Goal: Transaction & Acquisition: Purchase product/service

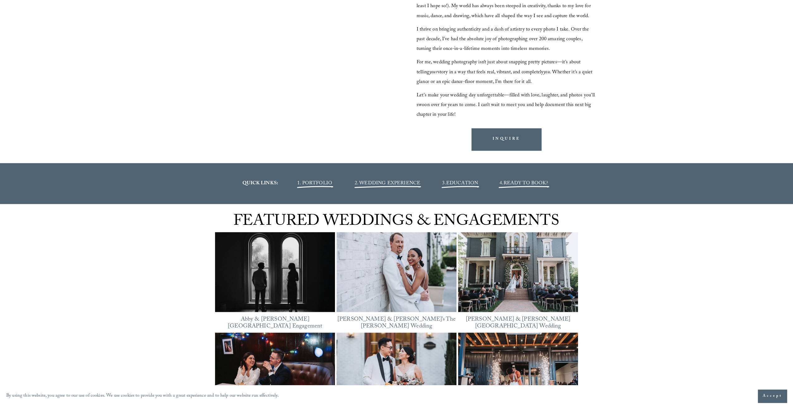
scroll to position [842, 0]
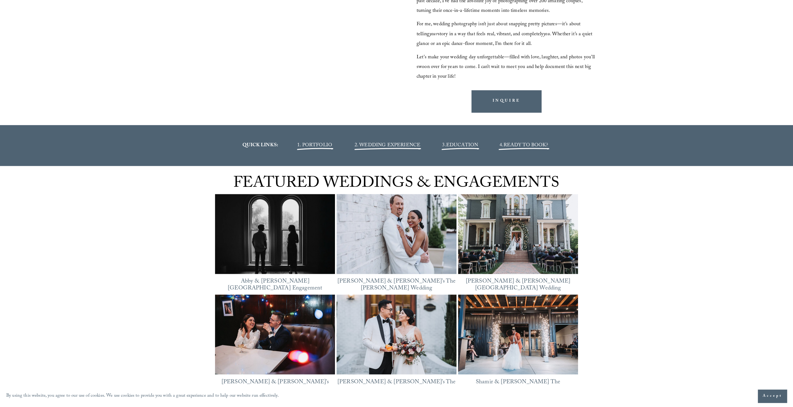
click at [309, 147] on span "1. PORTFOLIO" at bounding box center [314, 145] width 35 height 8
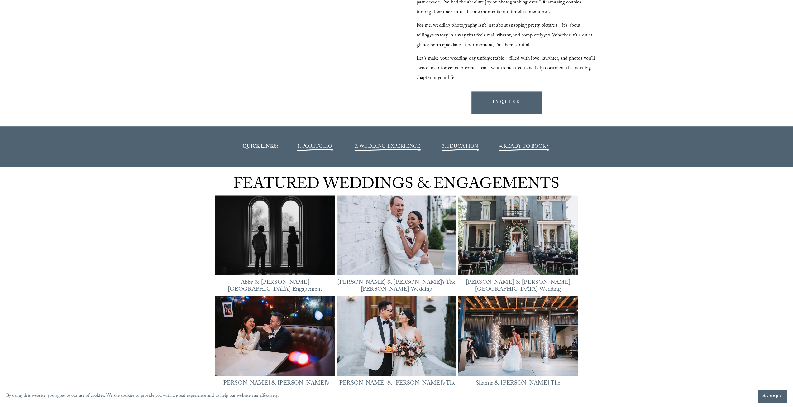
click at [405, 149] on span "2. WEDDING EXPERIENCE" at bounding box center [388, 146] width 66 height 8
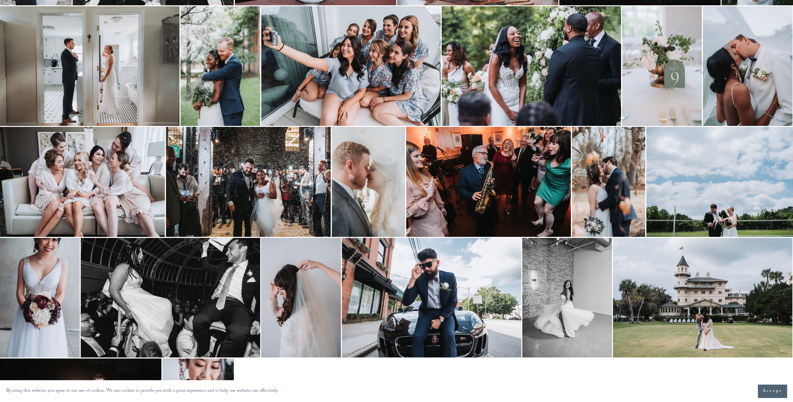
scroll to position [218, 0]
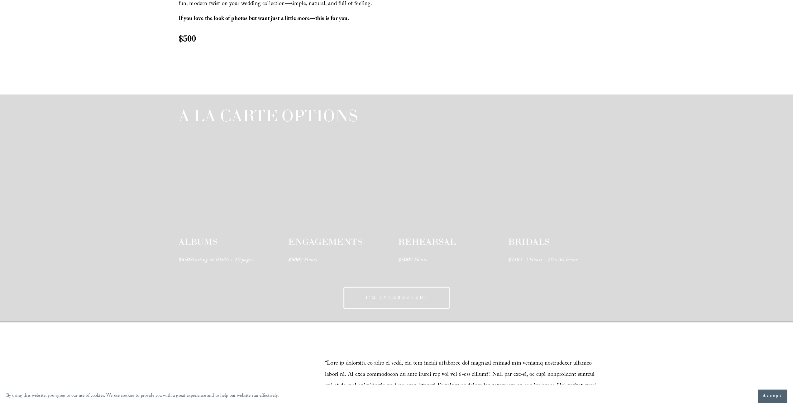
scroll to position [935, 0]
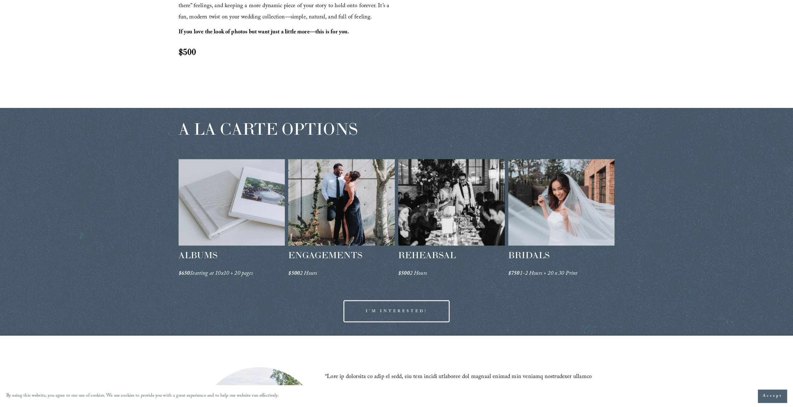
click at [353, 239] on div at bounding box center [341, 202] width 107 height 86
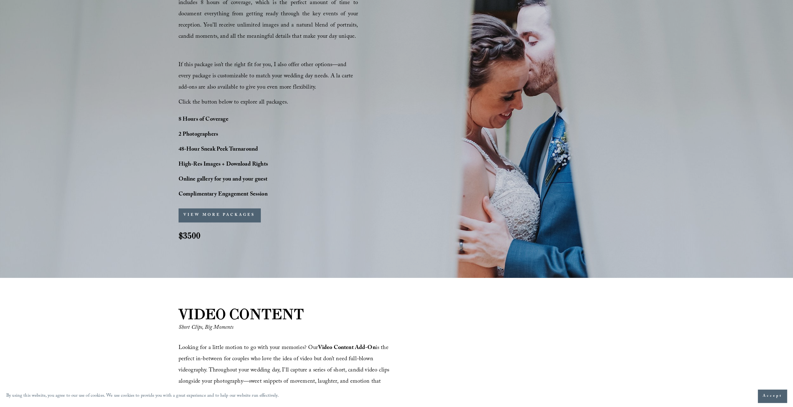
scroll to position [436, 0]
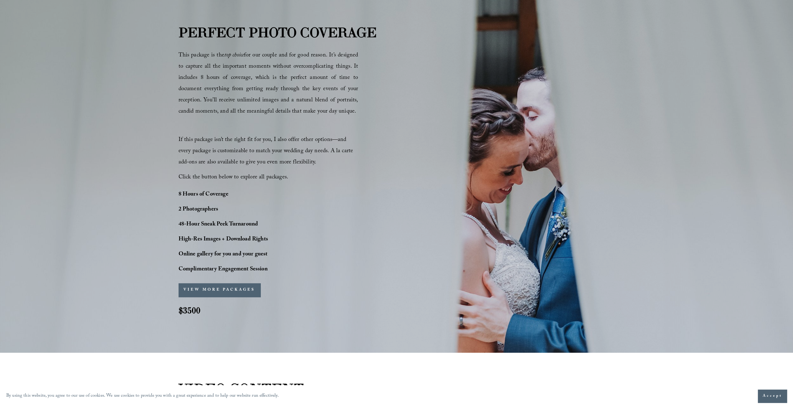
click at [215, 291] on button "VIEW MORE PACKAGES" at bounding box center [220, 290] width 82 height 14
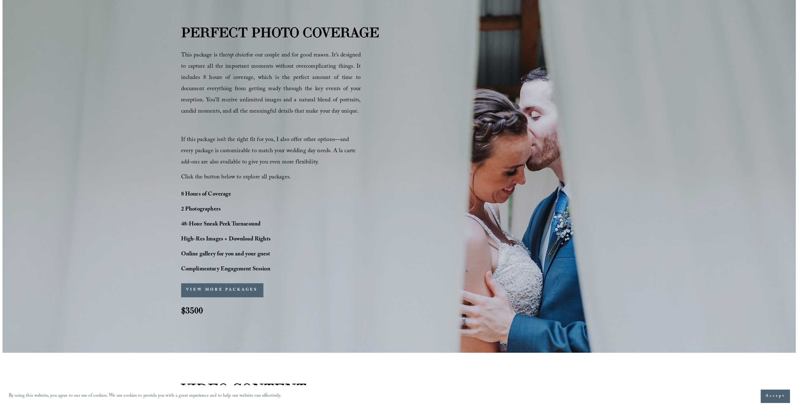
scroll to position [437, 0]
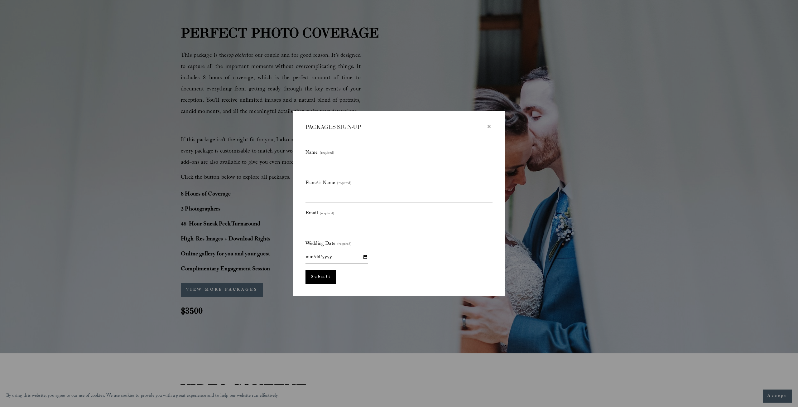
click at [490, 126] on div "×" at bounding box center [489, 126] width 7 height 7
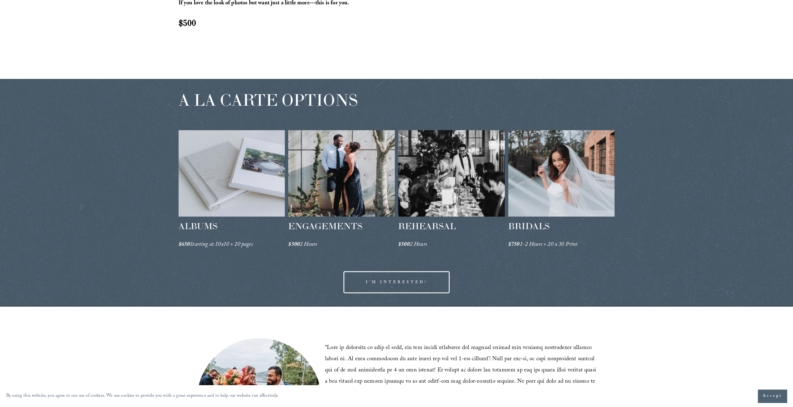
scroll to position [935, 0]
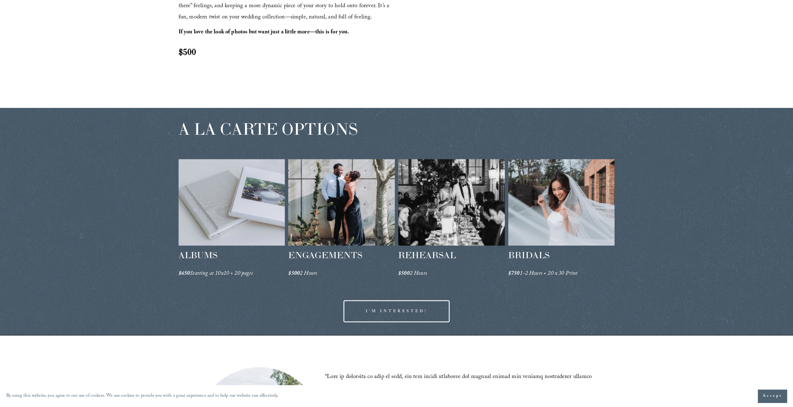
click at [337, 188] on div at bounding box center [341, 202] width 107 height 86
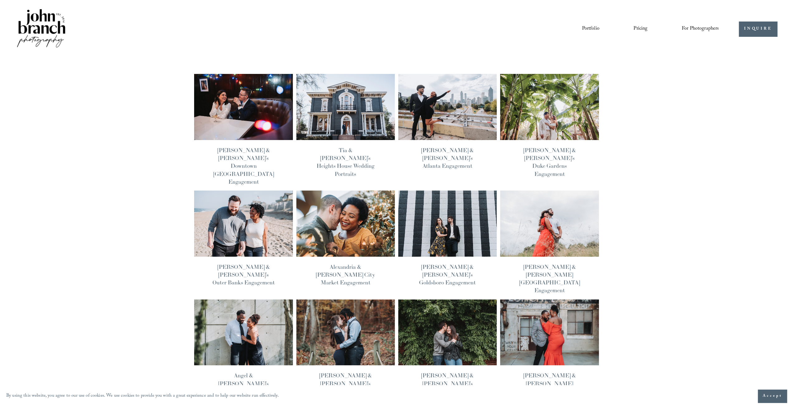
click at [644, 32] on link "Pricing" at bounding box center [641, 29] width 14 height 11
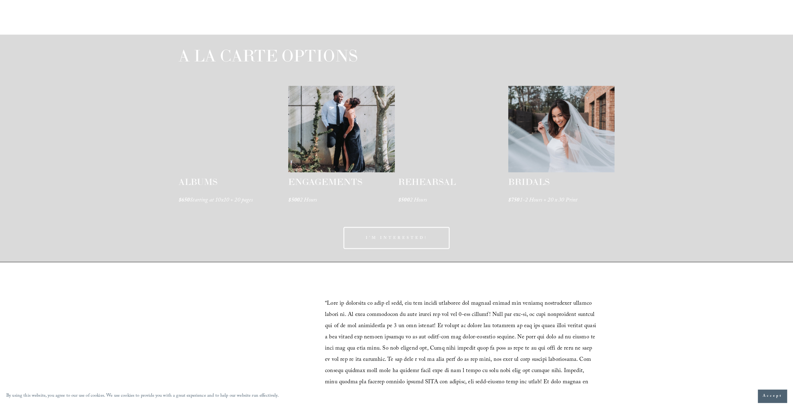
scroll to position [1029, 0]
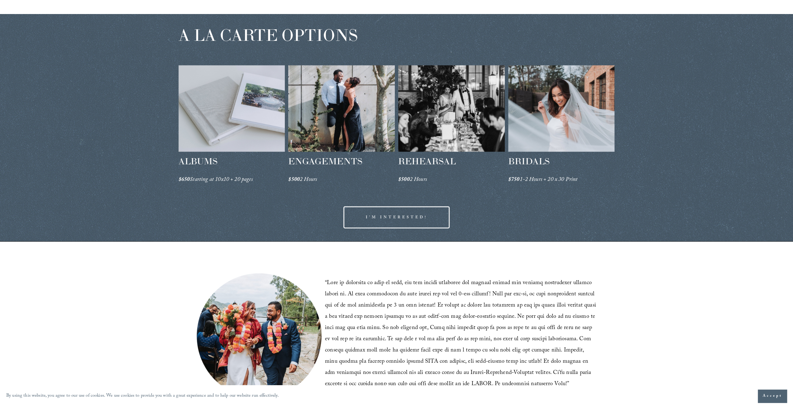
click at [404, 222] on link "I'M INTERESTED!" at bounding box center [397, 217] width 107 height 22
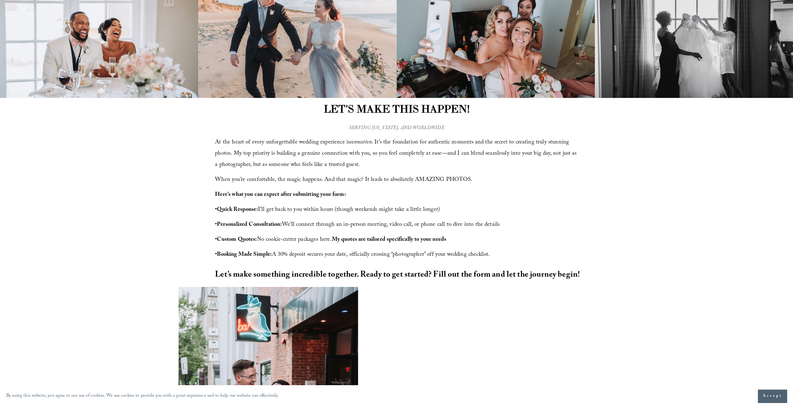
scroll to position [187, 0]
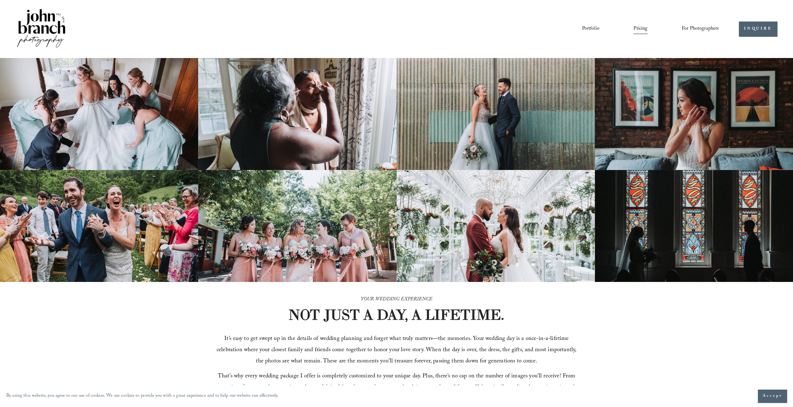
click at [37, 24] on img at bounding box center [41, 29] width 51 height 42
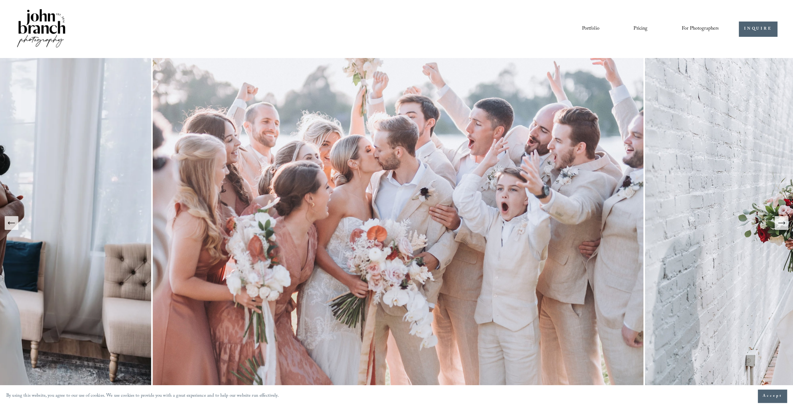
click at [782, 227] on button "Next Slide" at bounding box center [782, 223] width 14 height 14
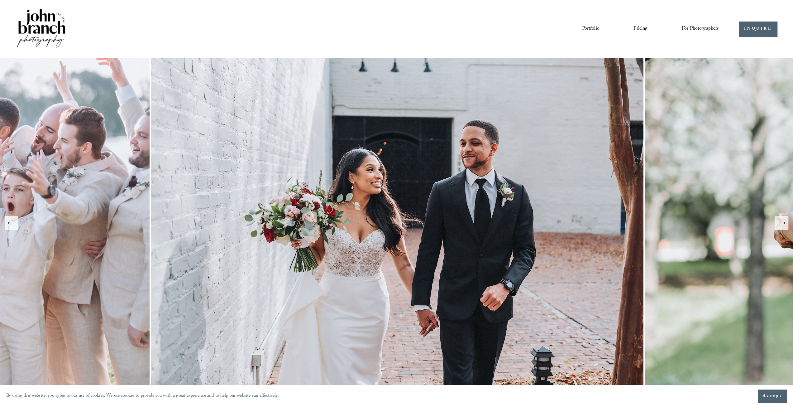
click at [782, 227] on button "Next Slide" at bounding box center [782, 223] width 14 height 14
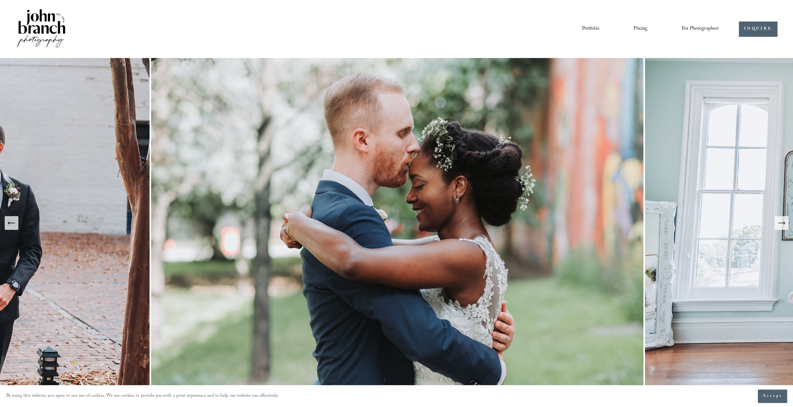
click at [782, 227] on button "Next Slide" at bounding box center [782, 223] width 14 height 14
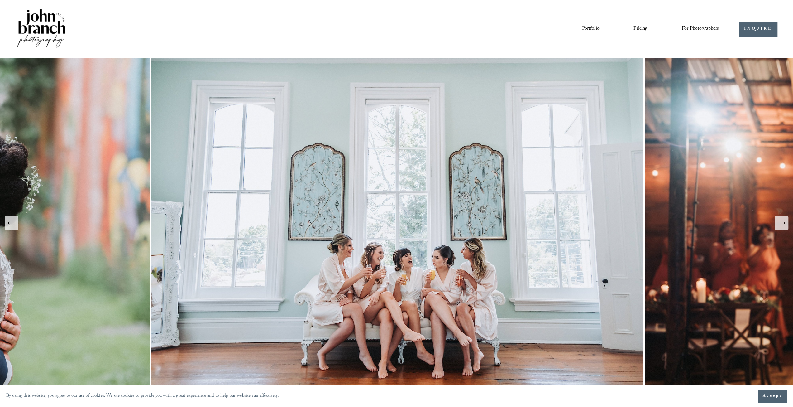
click at [782, 227] on button "Next Slide" at bounding box center [782, 223] width 14 height 14
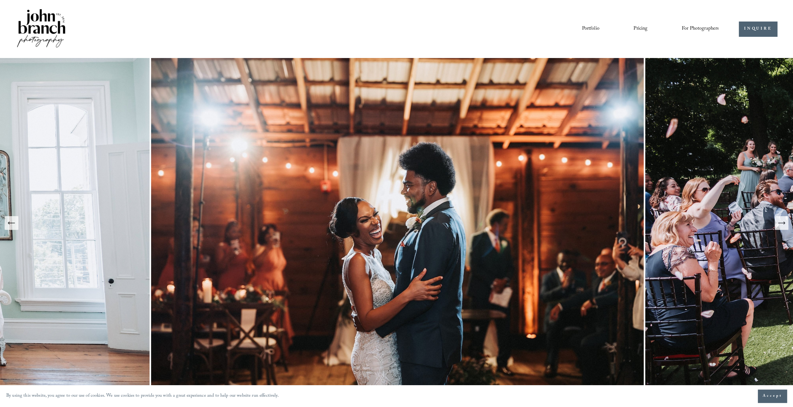
click at [782, 227] on button "Next Slide" at bounding box center [782, 223] width 14 height 14
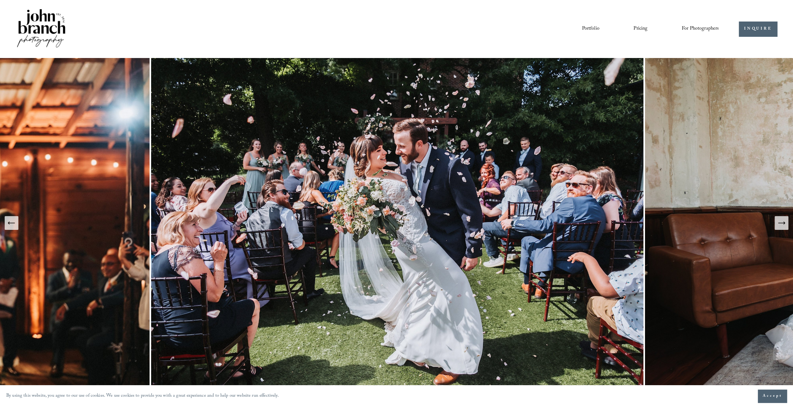
click at [782, 227] on button "Next Slide" at bounding box center [782, 223] width 14 height 14
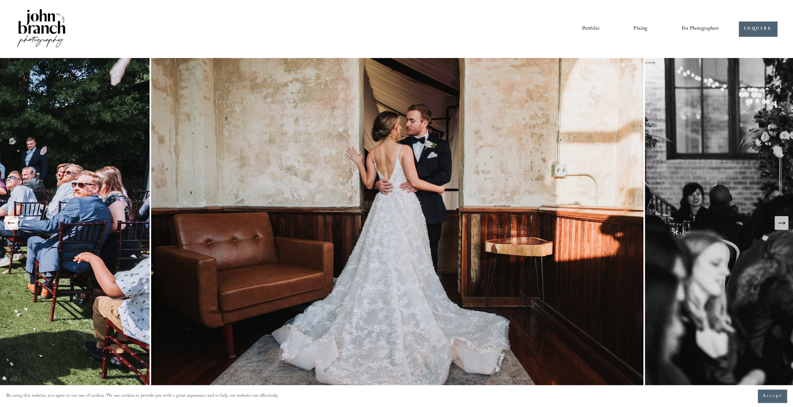
click at [782, 227] on button "Next Slide" at bounding box center [782, 223] width 14 height 14
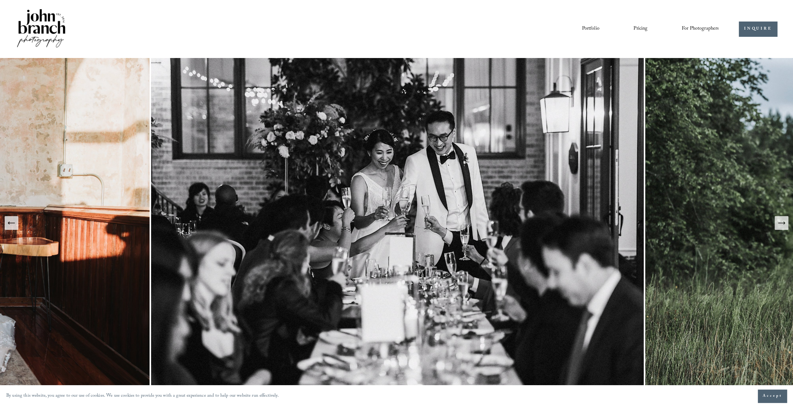
click at [782, 227] on button "Next Slide" at bounding box center [782, 223] width 14 height 14
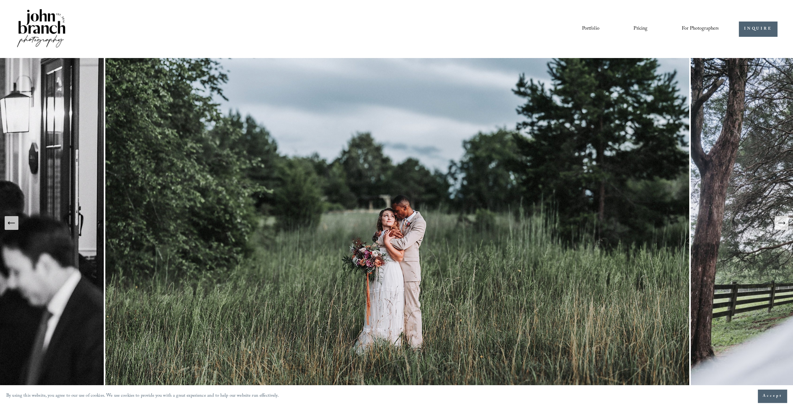
click at [782, 227] on button "Next Slide" at bounding box center [782, 223] width 14 height 14
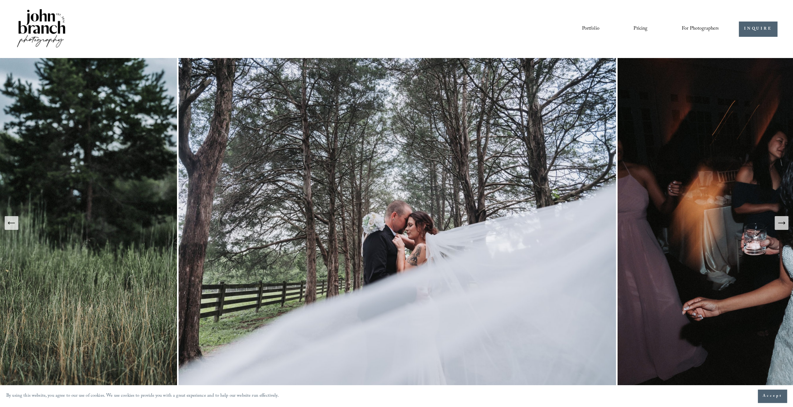
click at [782, 227] on button "Next Slide" at bounding box center [782, 223] width 14 height 14
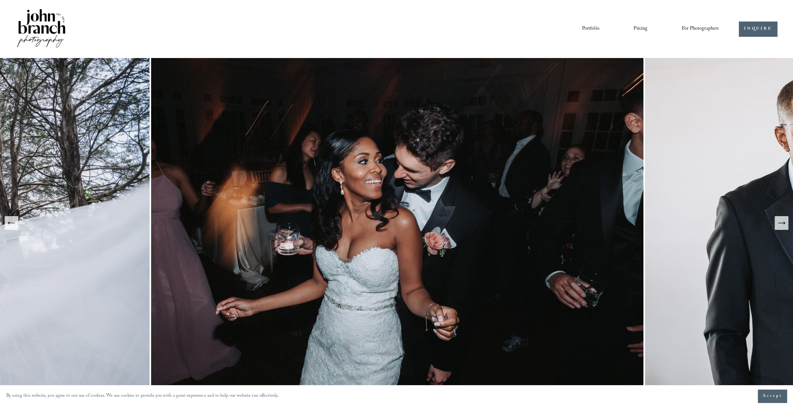
click at [11, 225] on icon "Previous Slide" at bounding box center [11, 223] width 9 height 9
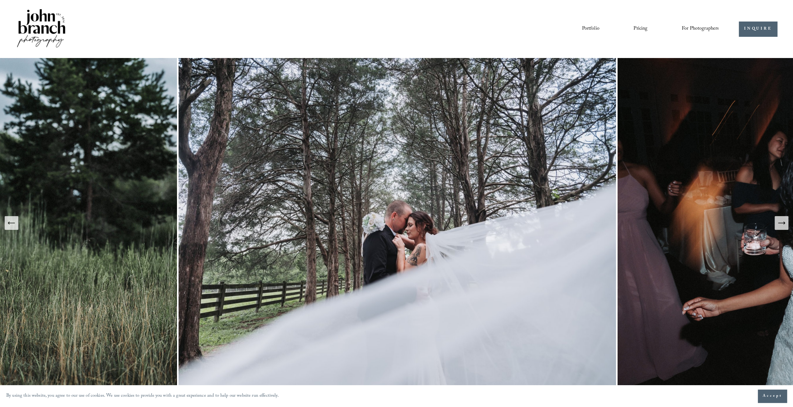
click at [289, 30] on div "Portfolio Pricing For Photographers Presets Education Courses Blog" at bounding box center [402, 29] width 633 height 11
click at [499, 49] on div "Portfolio Pricing For Photographers Presets Education Courses" at bounding box center [367, 29] width 703 height 42
